Goal: Find specific page/section: Find specific page/section

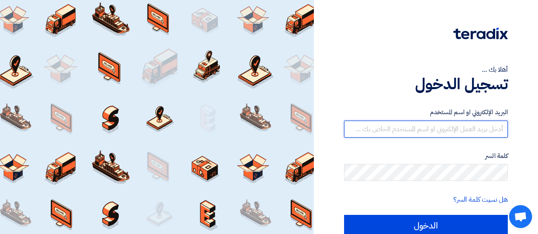
click at [374, 128] on input "text" at bounding box center [426, 129] width 164 height 17
type input "[PERSON_NAME][EMAIL_ADDRESS][DOMAIN_NAME]"
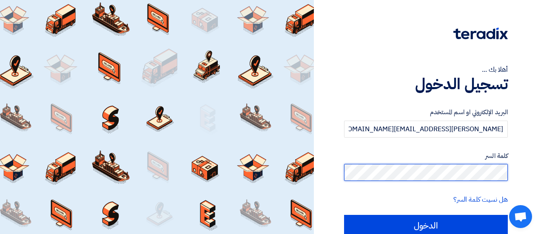
click at [344, 215] on input "الدخول" at bounding box center [426, 225] width 164 height 21
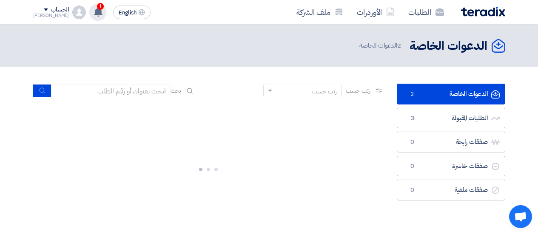
click at [97, 7] on span "1" at bounding box center [100, 6] width 7 height 7
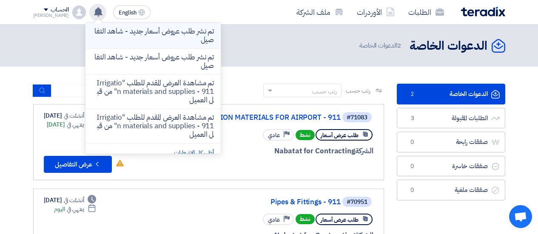
click at [133, 40] on p "تم نشر طلب عروض أسعار جديد - شاهد التفاصيل" at bounding box center [153, 35] width 122 height 17
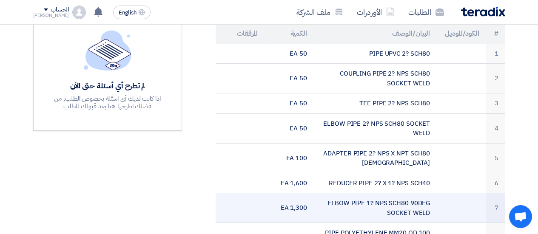
scroll to position [255, 0]
